Goal: Task Accomplishment & Management: Complete application form

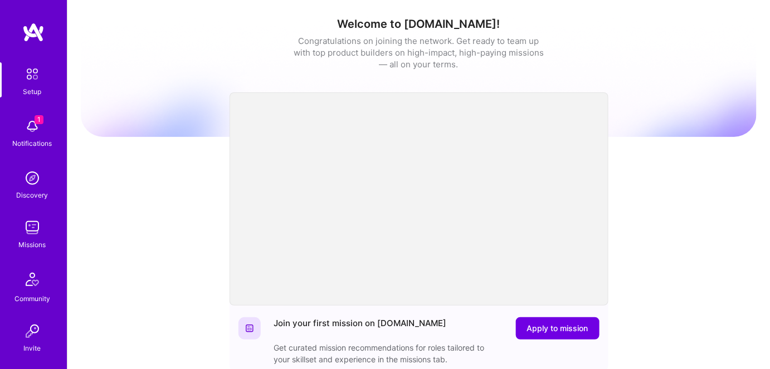
click at [23, 243] on div "Missions" at bounding box center [32, 245] width 27 height 12
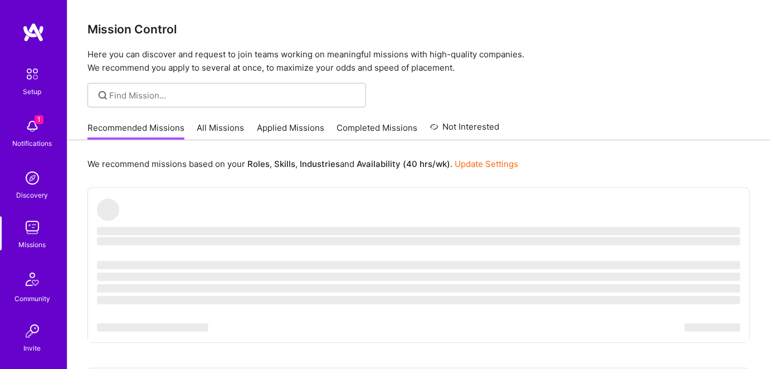
click at [28, 124] on img at bounding box center [32, 126] width 22 height 22
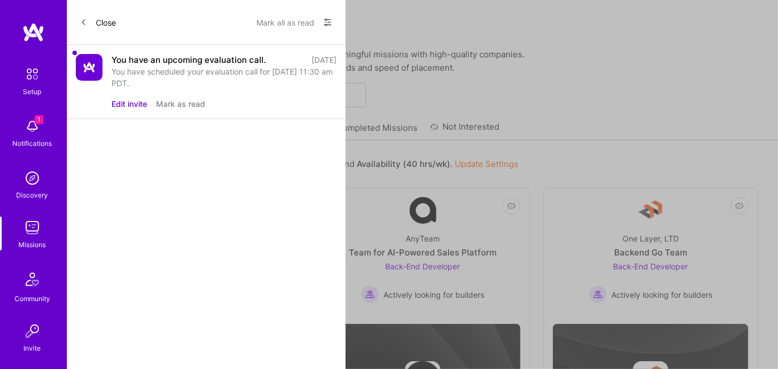
click at [177, 103] on button "Mark as read" at bounding box center [180, 104] width 49 height 12
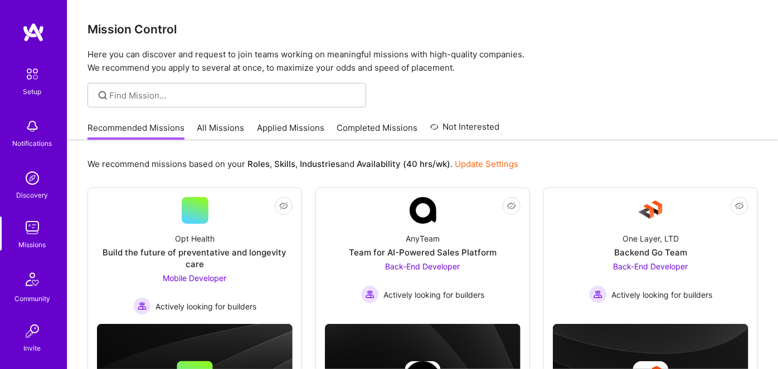
click at [27, 241] on div "Missions" at bounding box center [32, 245] width 27 height 12
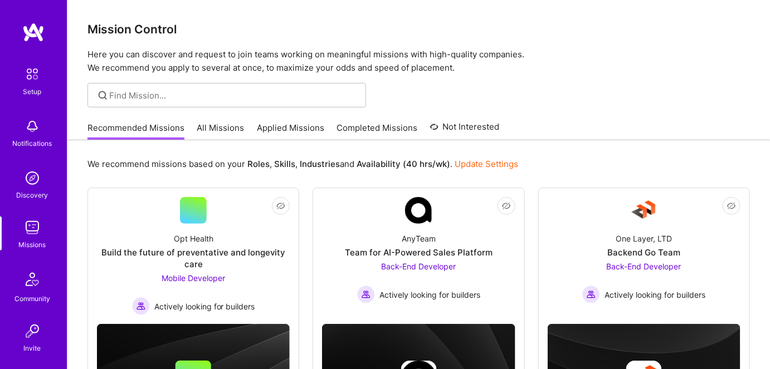
click at [216, 127] on link "All Missions" at bounding box center [220, 131] width 47 height 18
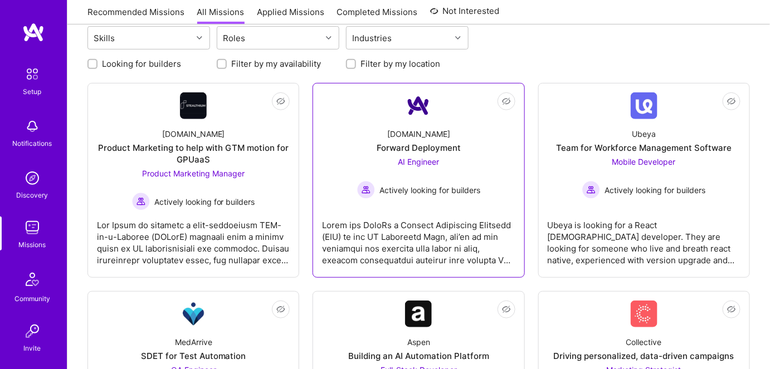
scroll to position [152, 0]
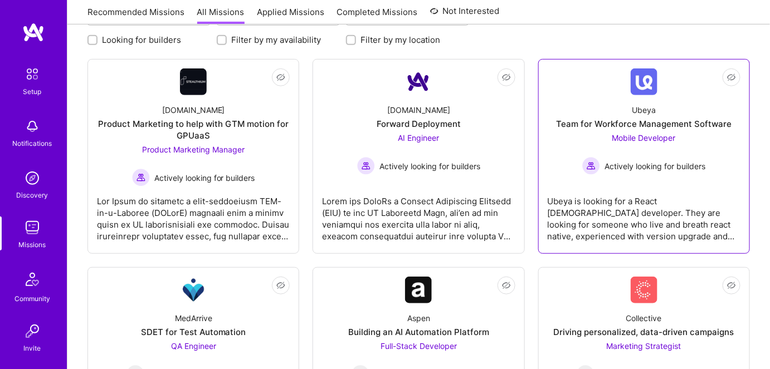
click at [650, 165] on span "Actively looking for builders" at bounding box center [655, 166] width 101 height 12
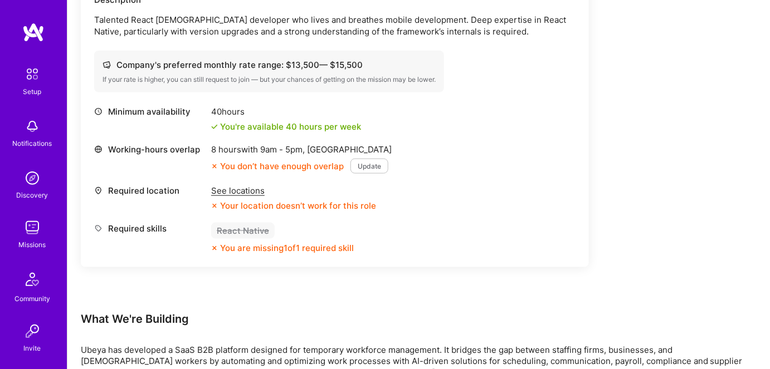
scroll to position [354, 0]
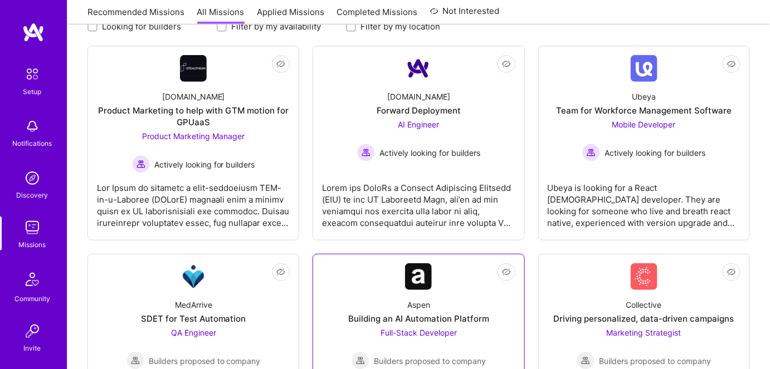
scroll to position [202, 0]
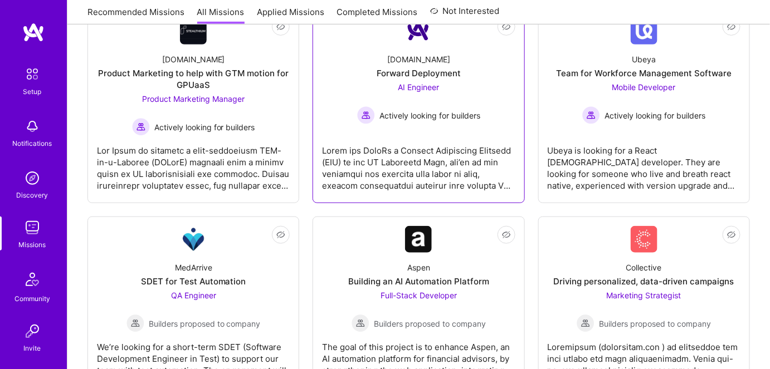
click at [411, 120] on div "Actively looking for builders" at bounding box center [418, 115] width 123 height 18
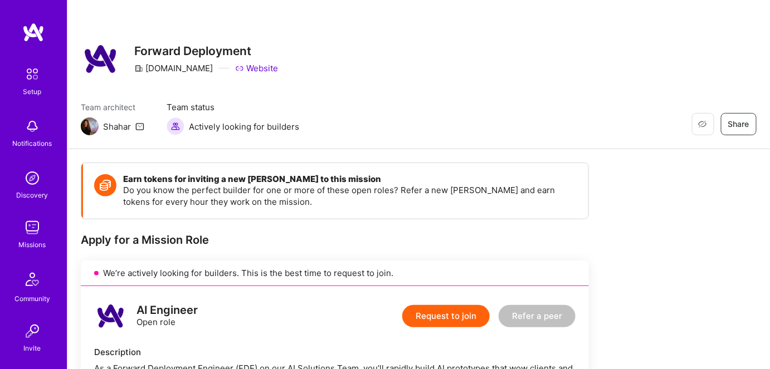
click at [440, 311] on button "Request to join" at bounding box center [445, 316] width 87 height 22
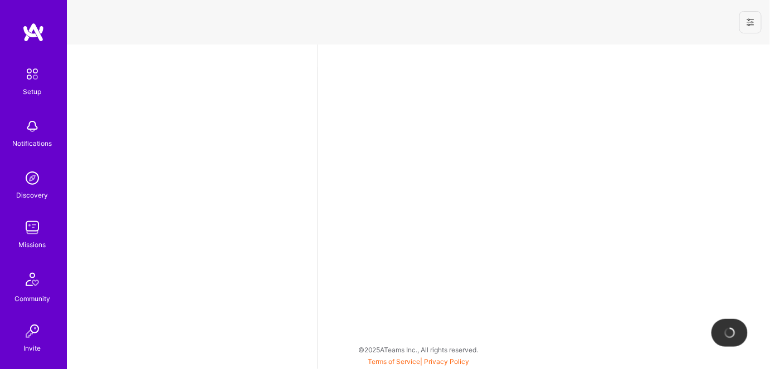
select select "US"
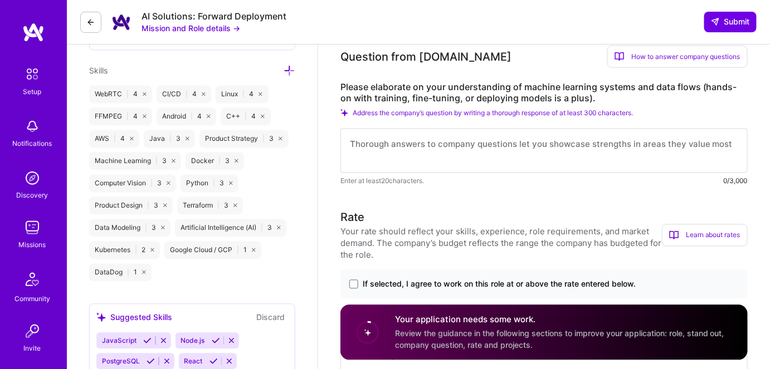
scroll to position [607, 0]
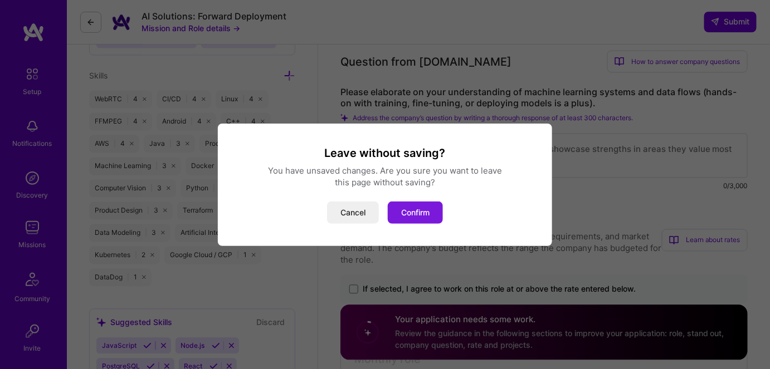
click at [410, 216] on button "Confirm" at bounding box center [415, 213] width 55 height 22
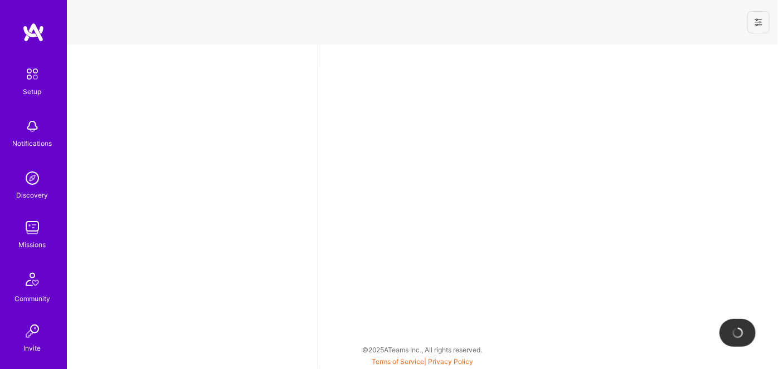
select select "US"
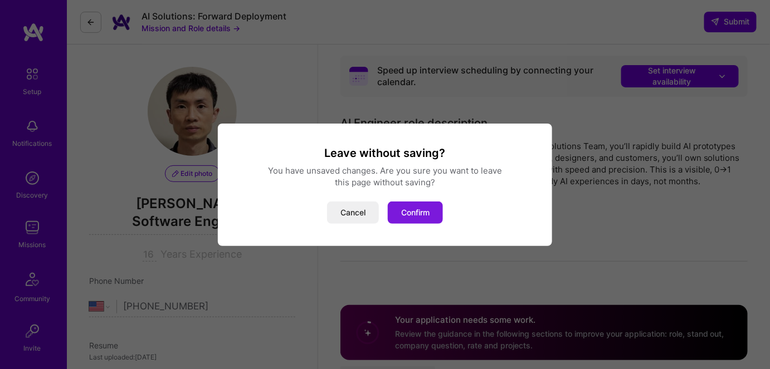
click at [415, 212] on button "Confirm" at bounding box center [415, 213] width 55 height 22
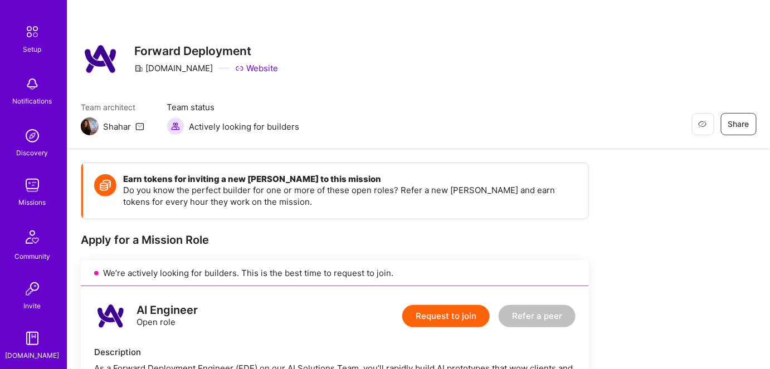
scroll to position [94, 0]
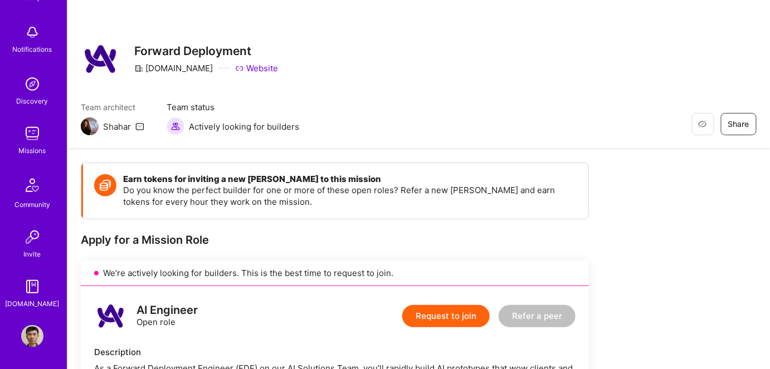
click at [22, 137] on img at bounding box center [32, 134] width 22 height 22
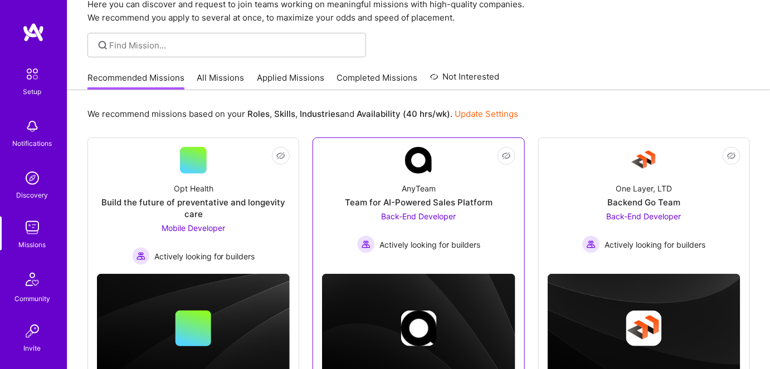
scroll to position [50, 0]
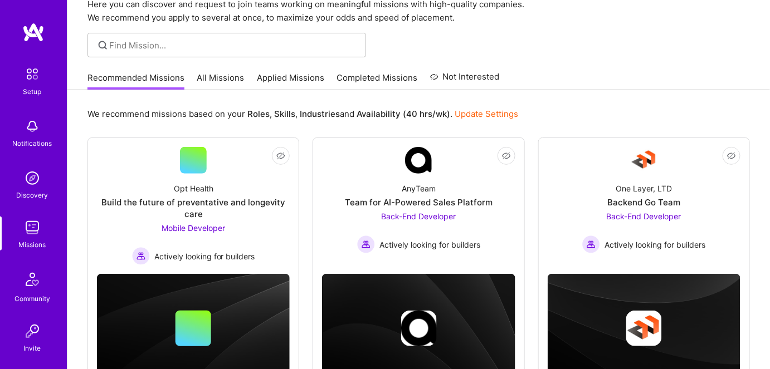
click at [215, 75] on link "All Missions" at bounding box center [220, 81] width 47 height 18
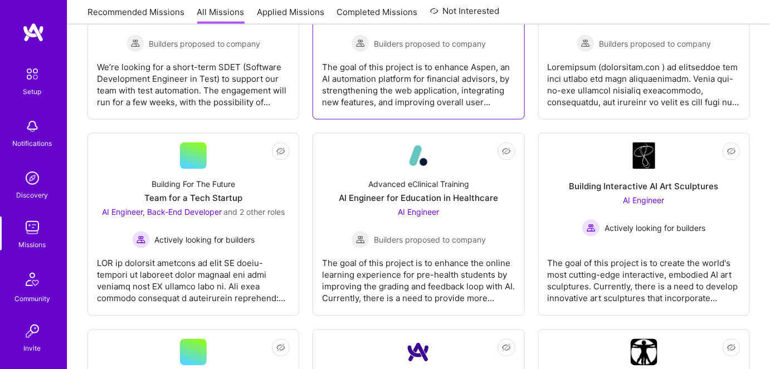
scroll to position [507, 0]
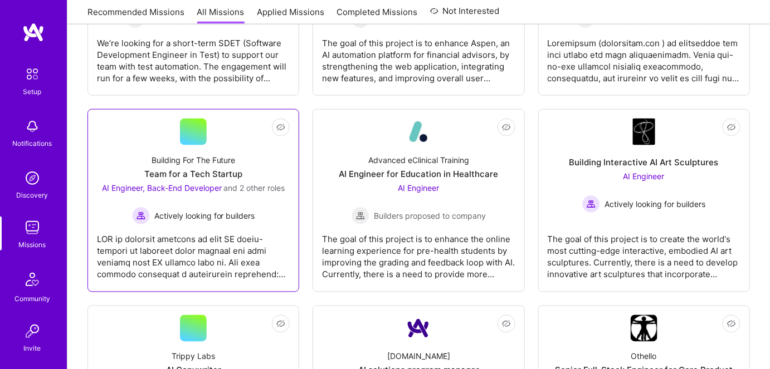
click at [215, 214] on span "Actively looking for builders" at bounding box center [204, 217] width 101 height 12
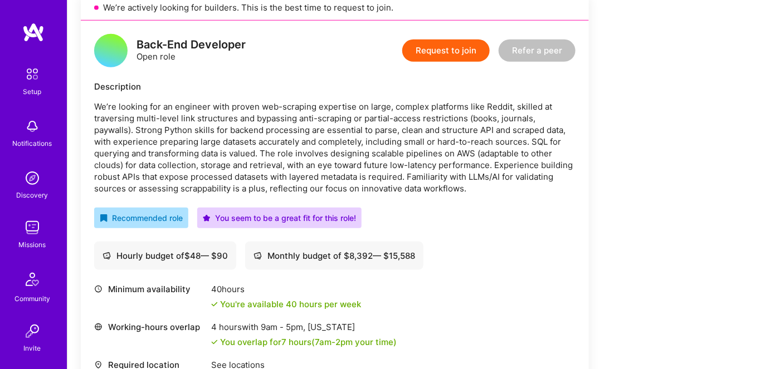
scroll to position [253, 0]
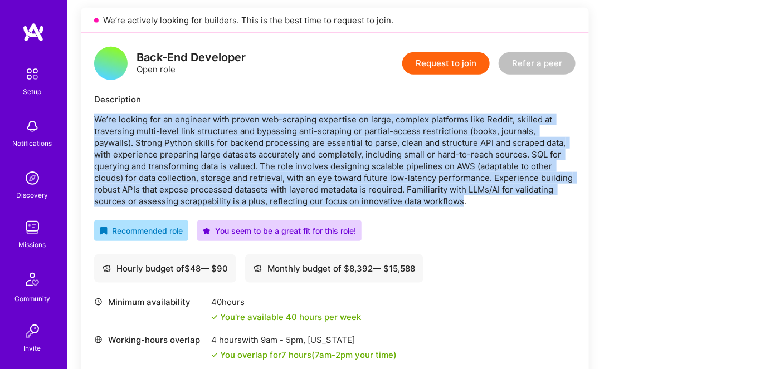
drag, startPoint x: 95, startPoint y: 118, endPoint x: 464, endPoint y: 198, distance: 377.7
click at [464, 198] on p "We’re looking for an engineer with proven web-scraping expertise on large, comp…" at bounding box center [334, 161] width 481 height 94
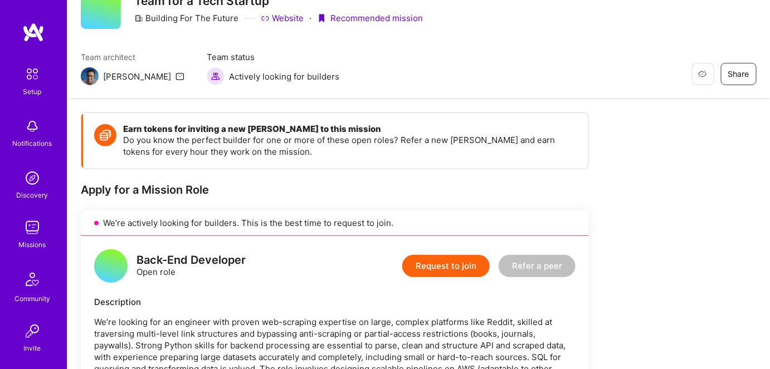
scroll to position [0, 0]
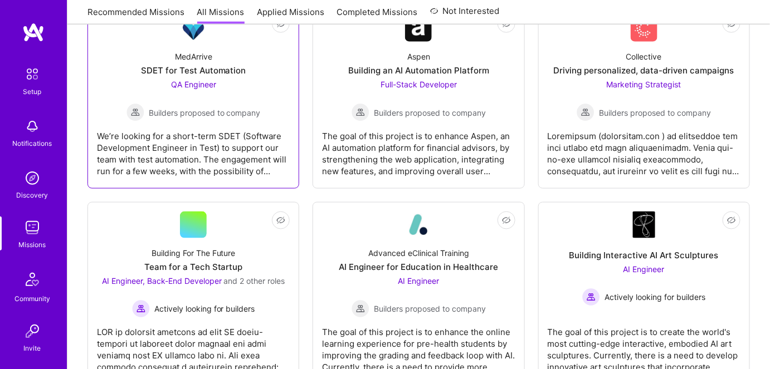
scroll to position [507, 0]
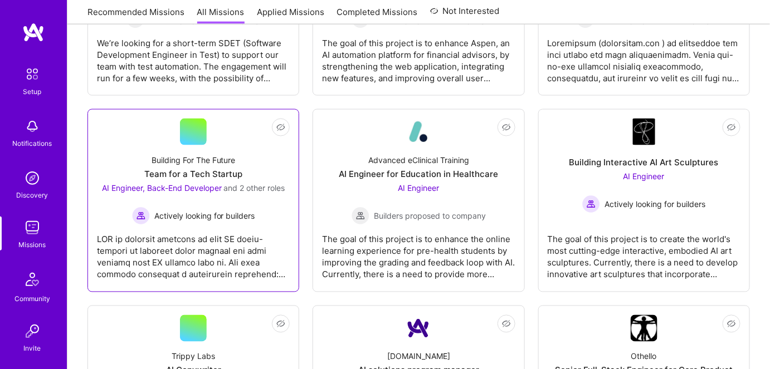
click at [226, 251] on div at bounding box center [193, 253] width 193 height 56
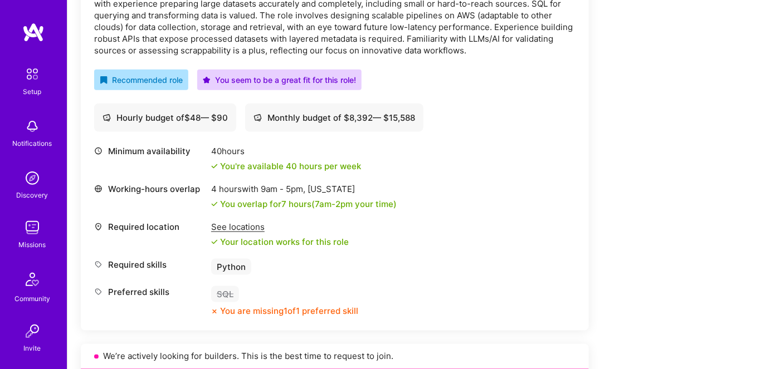
scroll to position [405, 0]
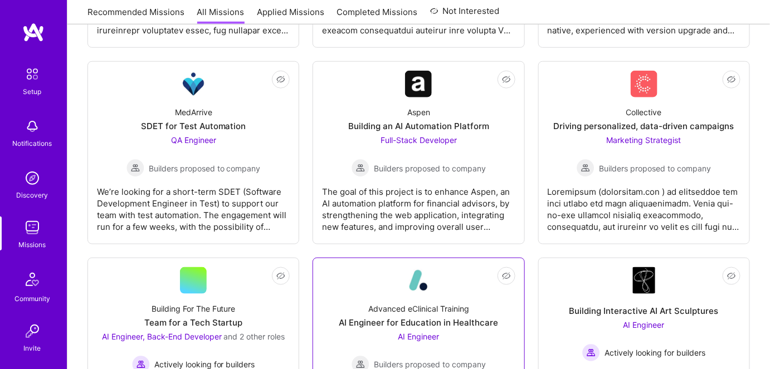
scroll to position [304, 0]
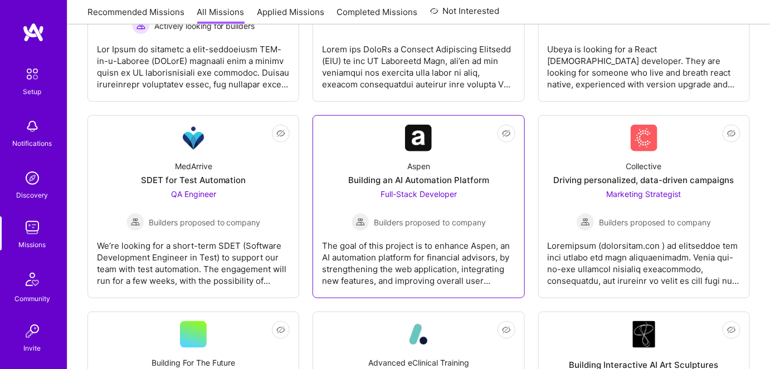
click at [440, 189] on span "Full-Stack Developer" at bounding box center [419, 193] width 76 height 9
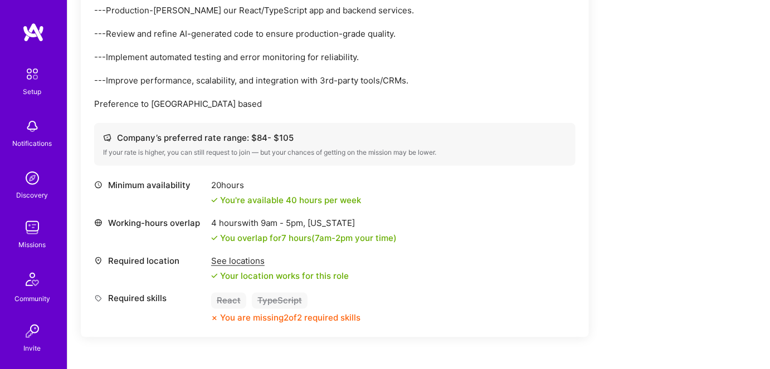
scroll to position [557, 0]
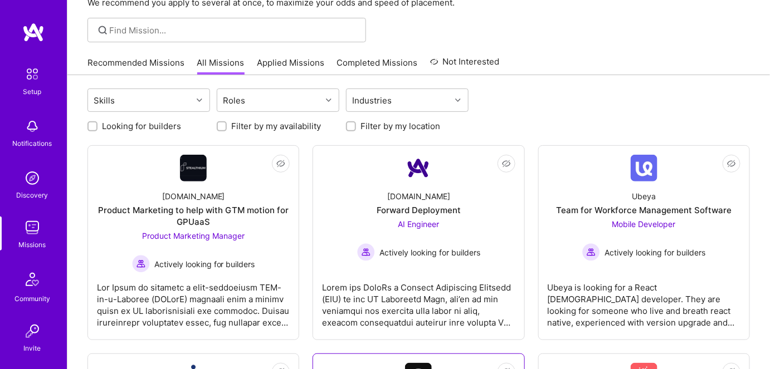
scroll to position [101, 0]
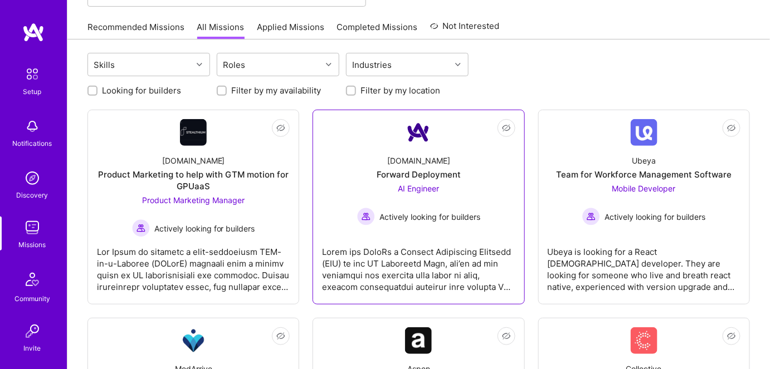
click at [480, 263] on div at bounding box center [418, 265] width 193 height 56
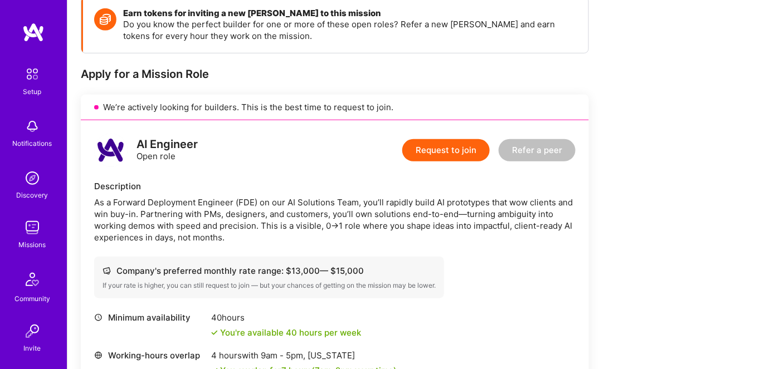
scroll to position [202, 0]
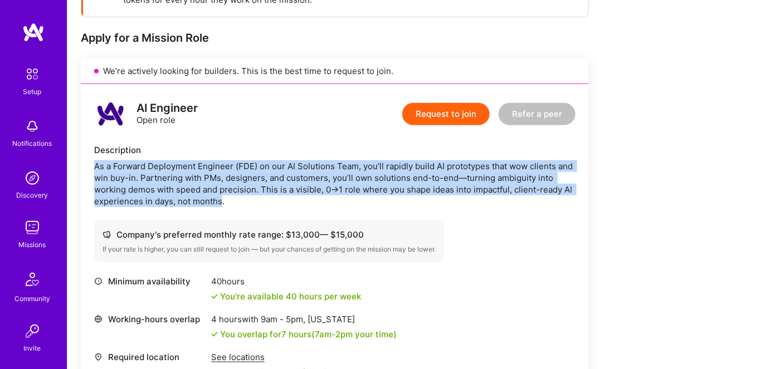
drag, startPoint x: 94, startPoint y: 163, endPoint x: 222, endPoint y: 200, distance: 132.7
click at [222, 200] on div "As a Forward Deployment Engineer (FDE) on our AI Solutions Team, you’ll rapidly…" at bounding box center [334, 183] width 481 height 47
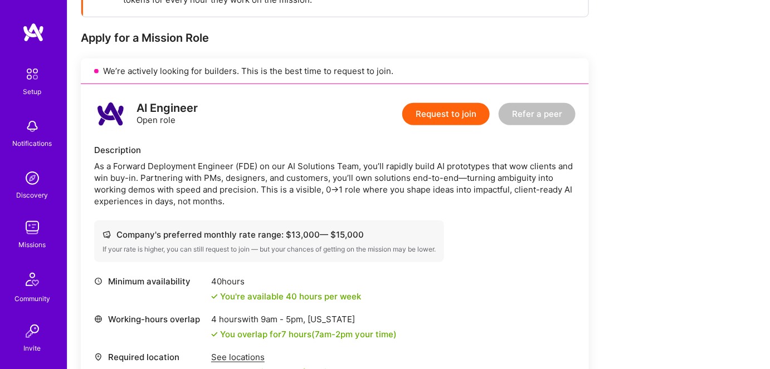
click at [442, 203] on div "As a Forward Deployment Engineer (FDE) on our AI Solutions Team, you’ll rapidly…" at bounding box center [334, 183] width 481 height 47
